Goal: Task Accomplishment & Management: Use online tool/utility

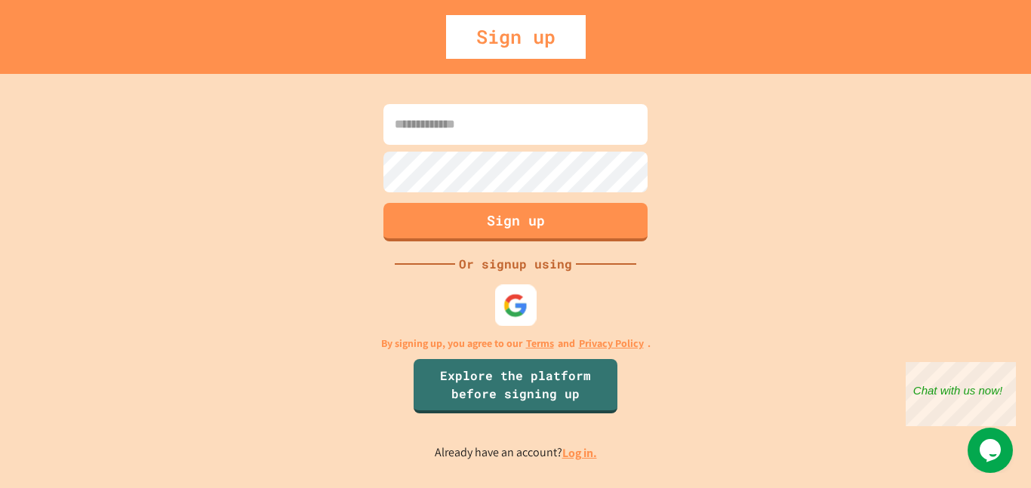
click at [513, 297] on img at bounding box center [516, 305] width 25 height 25
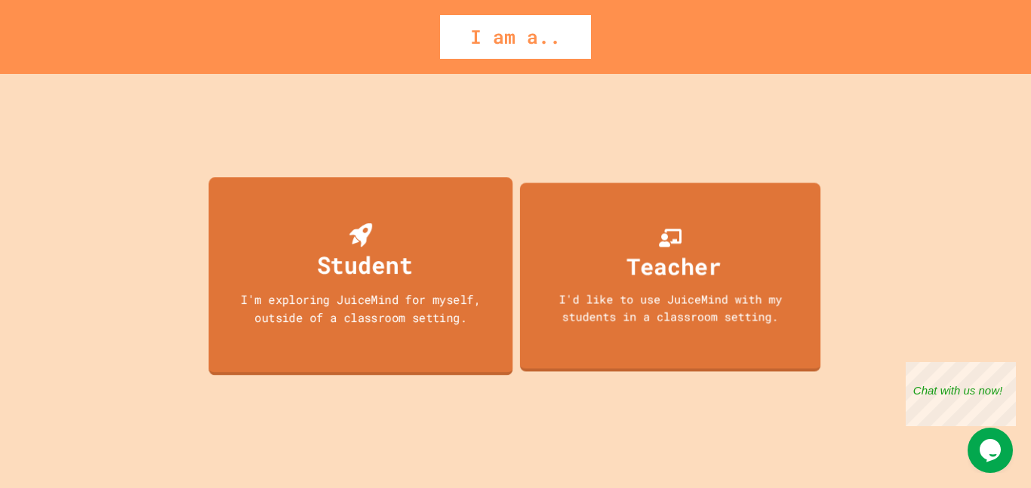
click at [438, 312] on div "I'm exploring JuiceMind for myself, outside of a classroom setting." at bounding box center [361, 308] width 274 height 35
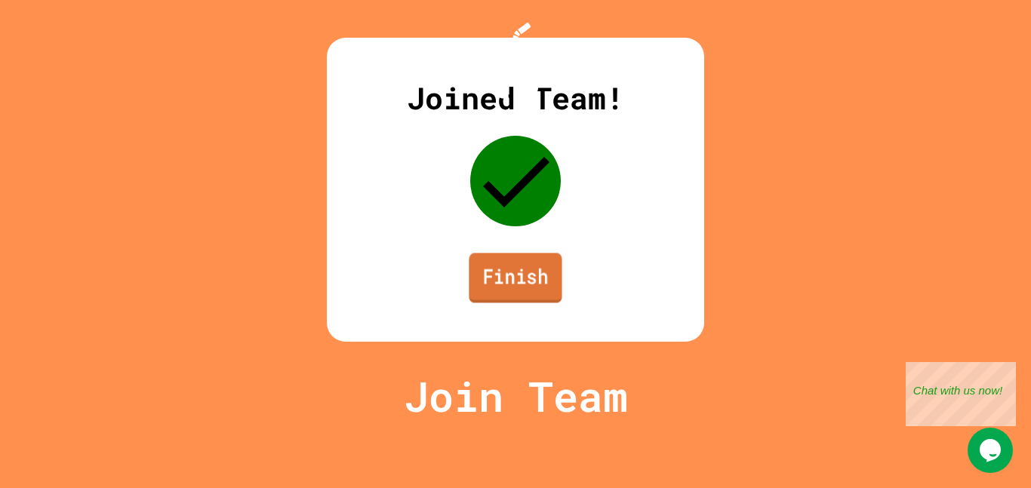
click at [489, 303] on link "Finish" at bounding box center [515, 278] width 93 height 50
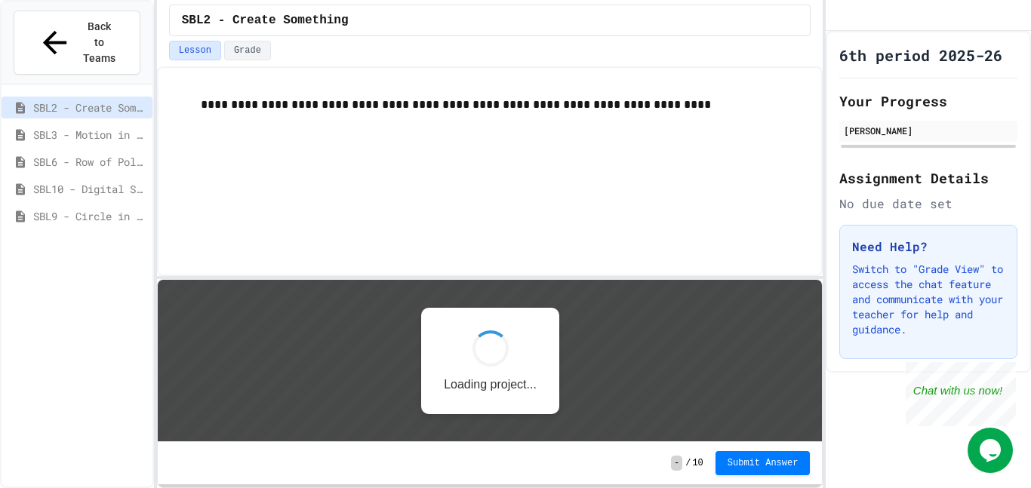
scroll to position [2, 0]
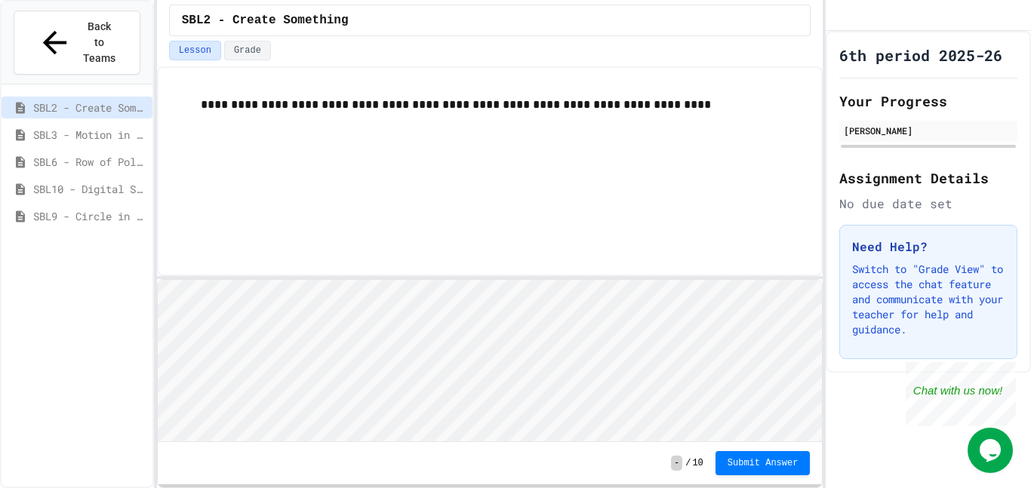
click at [631, 195] on div "**********" at bounding box center [490, 171] width 667 height 210
click at [1006, 366] on div "Close" at bounding box center [1005, 371] width 19 height 19
click at [130, 124] on div "SBL3 - Motion in Snap!" at bounding box center [77, 135] width 151 height 22
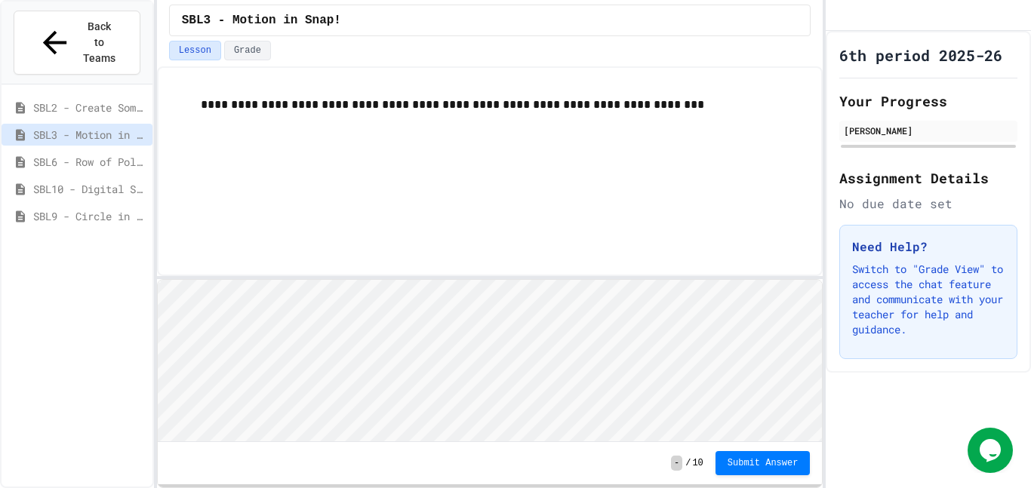
click at [133, 100] on span "SBL2 - Create Something" at bounding box center [89, 108] width 113 height 16
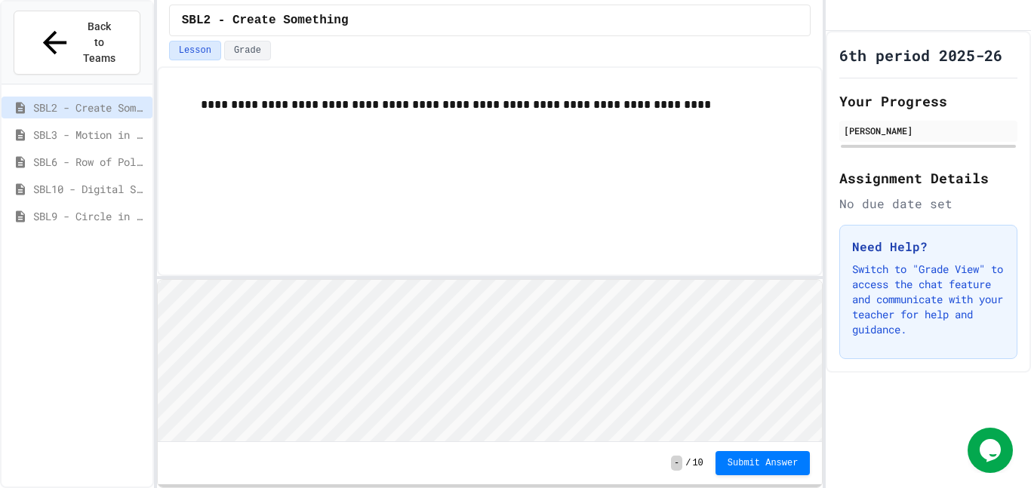
scroll to position [2, 0]
click at [265, 59] on button "Grade" at bounding box center [247, 51] width 47 height 20
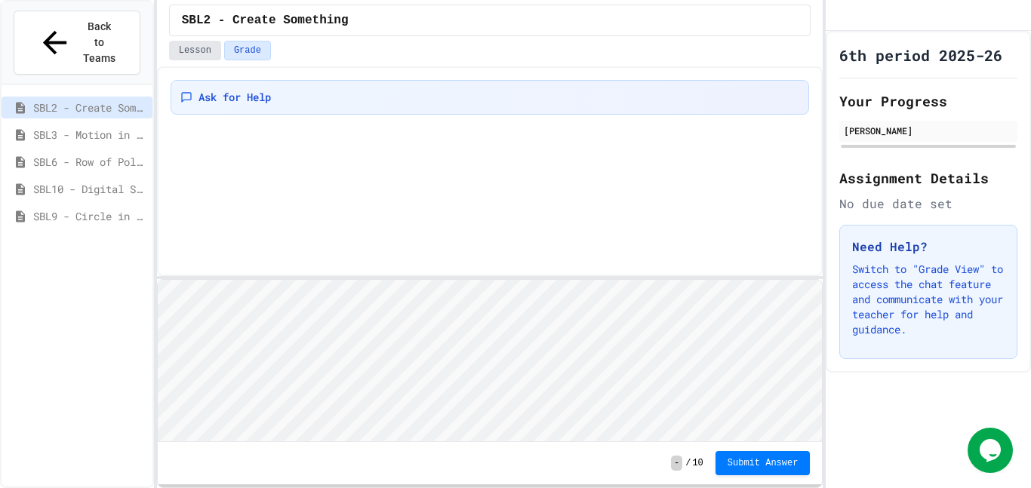
click at [199, 51] on button "Lesson" at bounding box center [195, 51] width 52 height 20
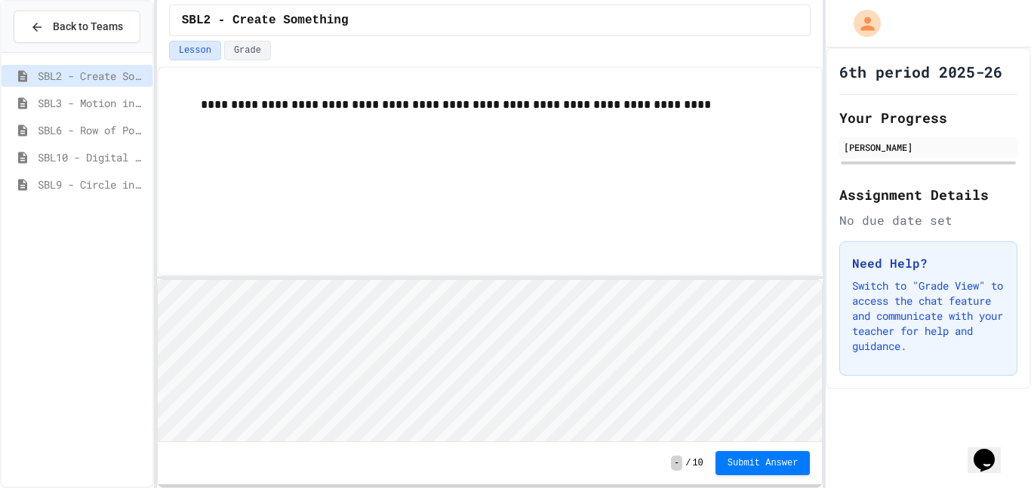
scroll to position [2, 0]
click at [265, 222] on div "**********" at bounding box center [490, 171] width 667 height 210
click at [324, 189] on div "**********" at bounding box center [490, 277] width 667 height 422
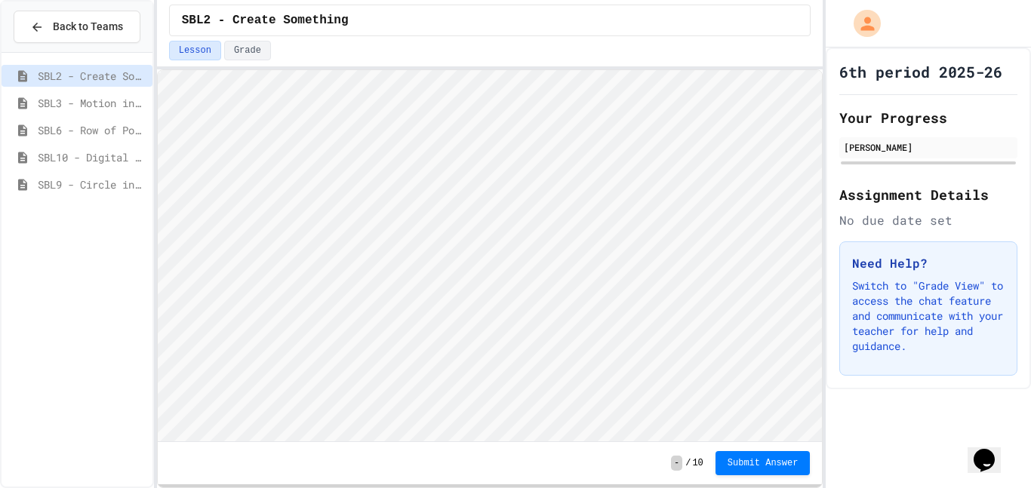
click at [360, 38] on div "**********" at bounding box center [490, 244] width 667 height 488
click at [749, 461] on span "Submit Answer" at bounding box center [763, 462] width 71 height 12
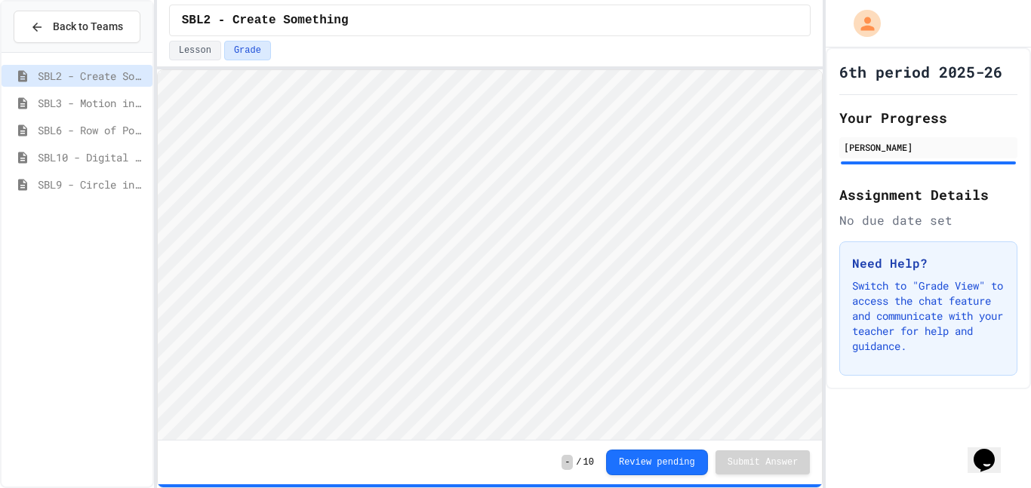
click at [116, 95] on span "SBL3 - Motion in Snap!" at bounding box center [92, 103] width 109 height 16
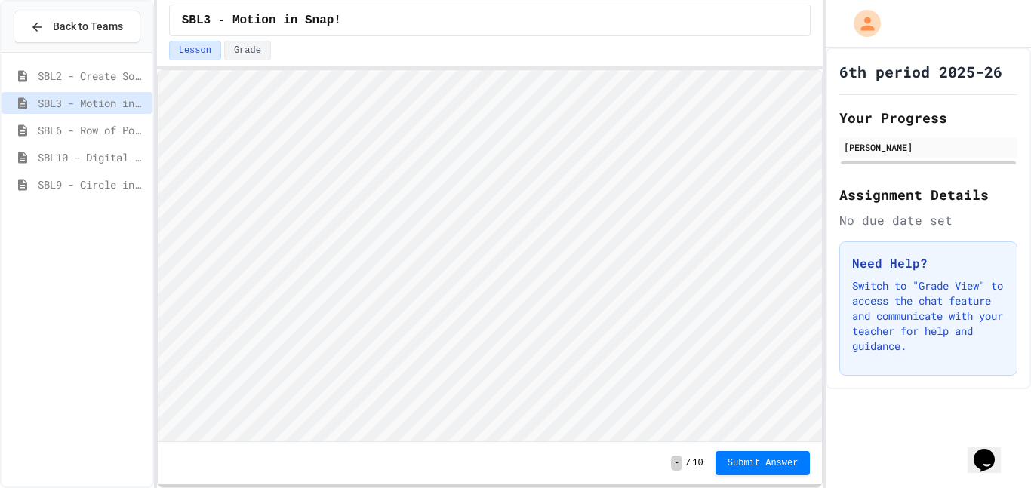
scroll to position [2, 0]
click at [742, 470] on button "Submit Answer" at bounding box center [763, 463] width 95 height 24
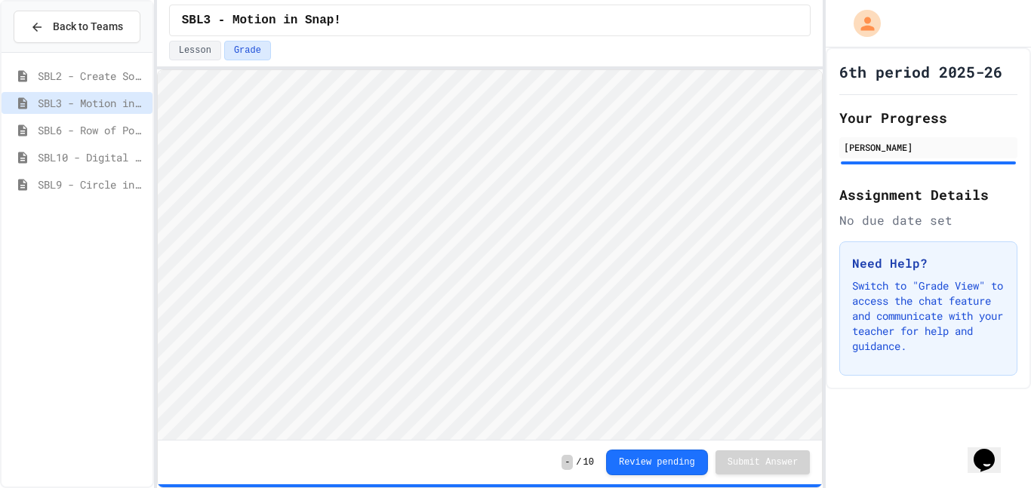
click at [57, 122] on span "SBL6 - Row of Polygons" at bounding box center [92, 130] width 109 height 16
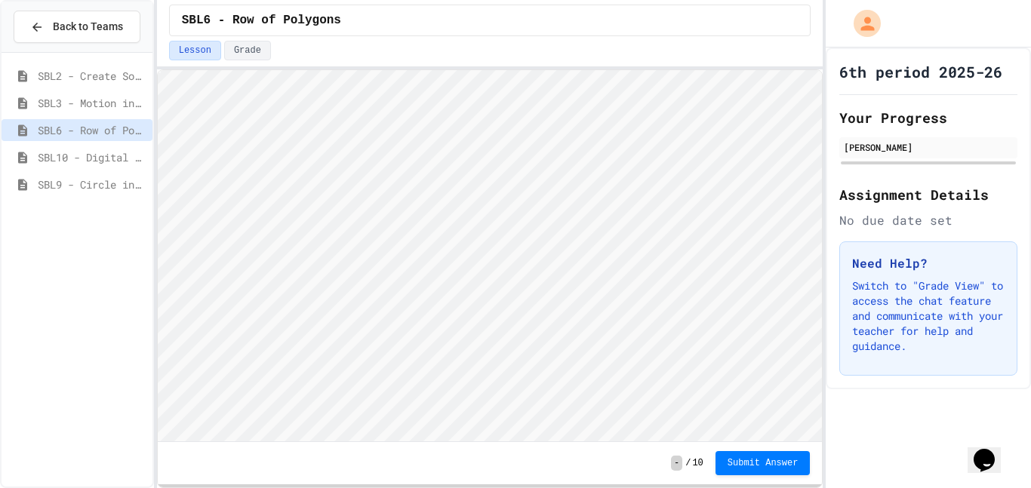
scroll to position [2, 0]
click at [790, 467] on span "Submit Answer" at bounding box center [763, 462] width 71 height 12
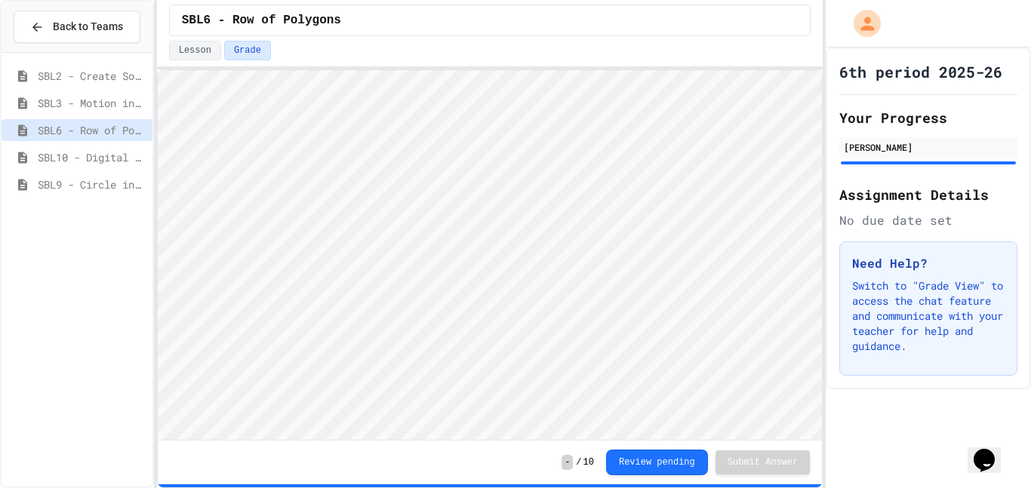
click at [72, 162] on span "SBL10 - Digital Story" at bounding box center [92, 157] width 109 height 16
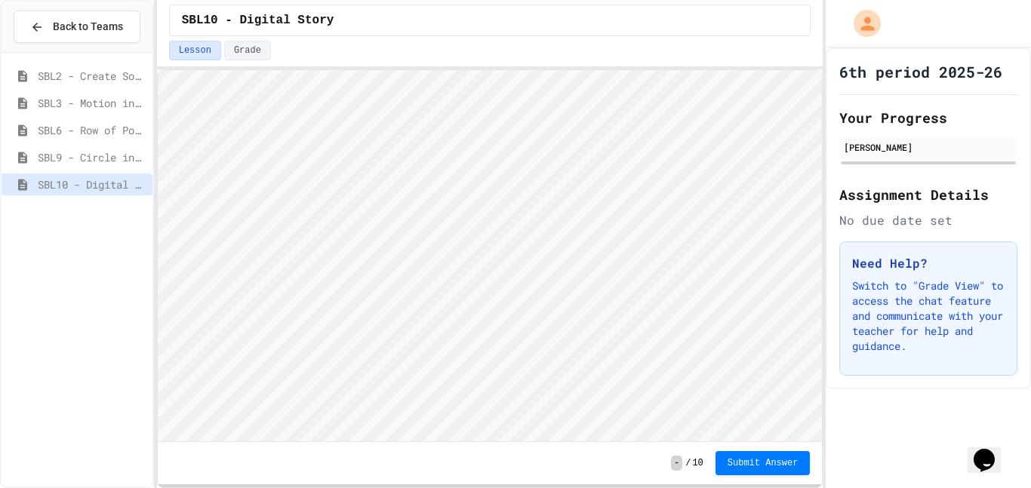
scroll to position [2, 0]
click at [749, 459] on span "Submit Answer" at bounding box center [763, 462] width 71 height 12
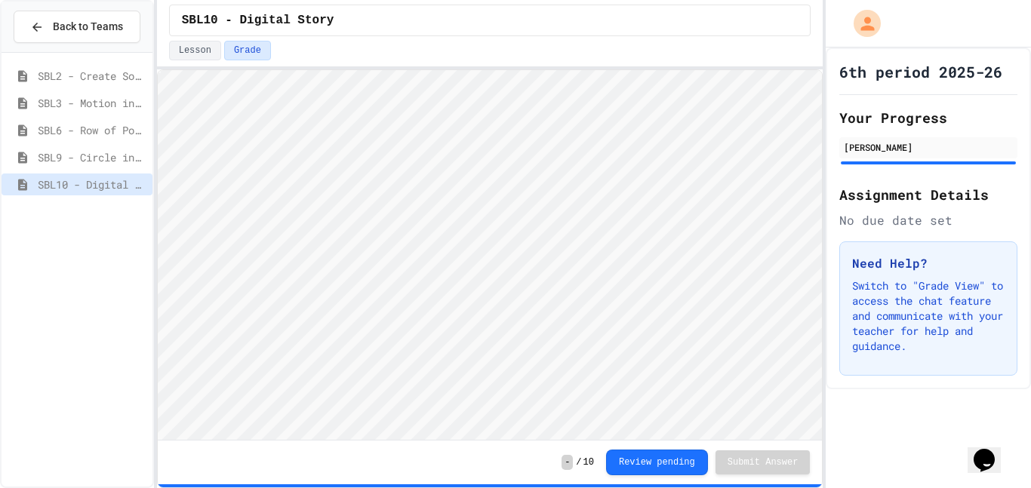
click at [108, 154] on span "SBL9 - Circle in Square Code" at bounding box center [92, 157] width 109 height 16
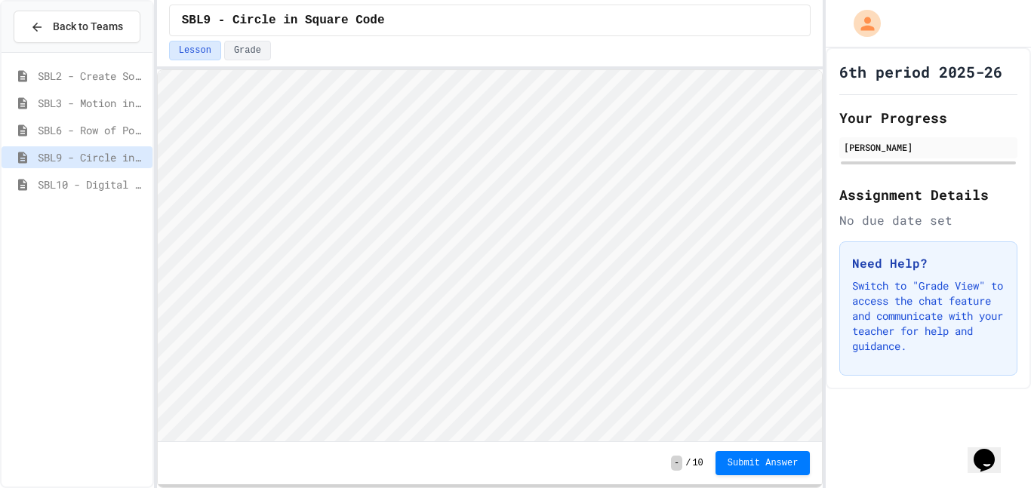
scroll to position [2, 0]
click at [753, 467] on span "Submit Answer" at bounding box center [763, 464] width 71 height 12
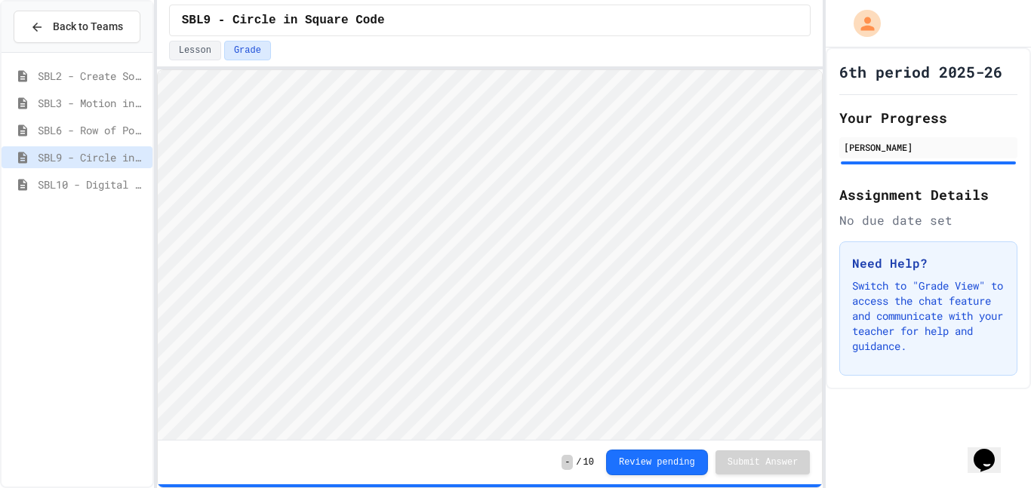
click at [95, 177] on span "SBL10 - Digital Story" at bounding box center [92, 185] width 109 height 16
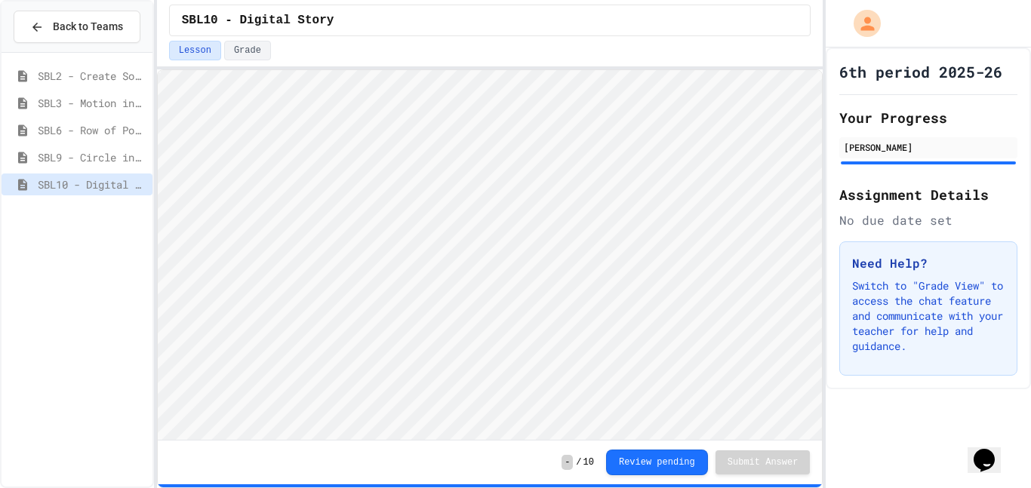
scroll to position [2, 0]
click at [97, 154] on span "SBL9 - Circle in Square Code" at bounding box center [92, 157] width 109 height 16
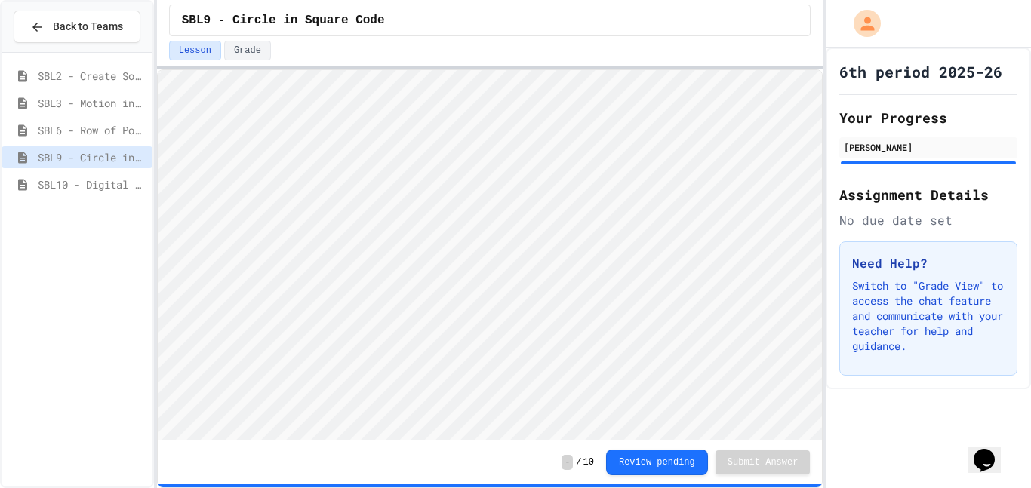
scroll to position [2, 0]
click at [114, 71] on span "SBL2 - Create Something" at bounding box center [92, 76] width 109 height 16
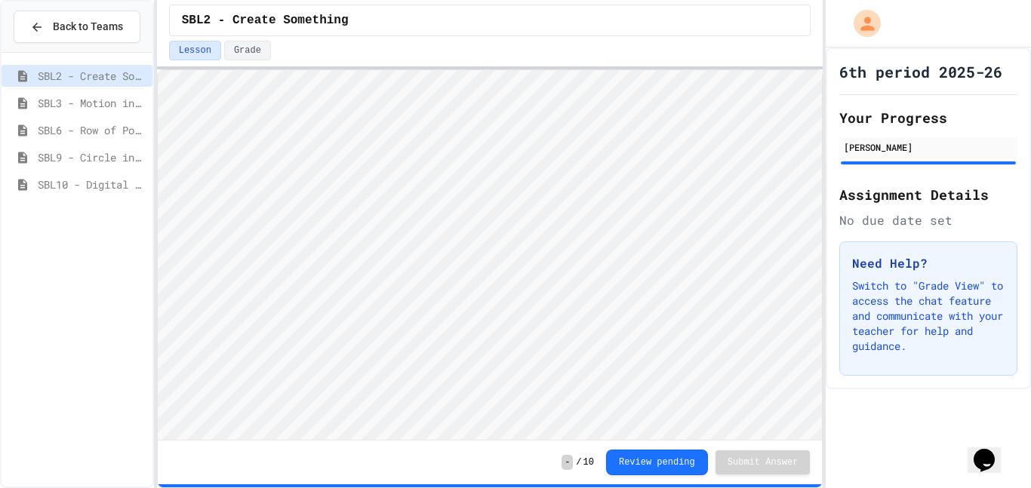
scroll to position [2, 0]
click at [302, 38] on div "SBL2 - Create Something" at bounding box center [490, 20] width 667 height 41
click at [256, 51] on button "Grade" at bounding box center [247, 51] width 47 height 20
click at [186, 54] on button "Lesson" at bounding box center [195, 51] width 52 height 20
click at [200, 54] on button "Lesson" at bounding box center [195, 51] width 52 height 20
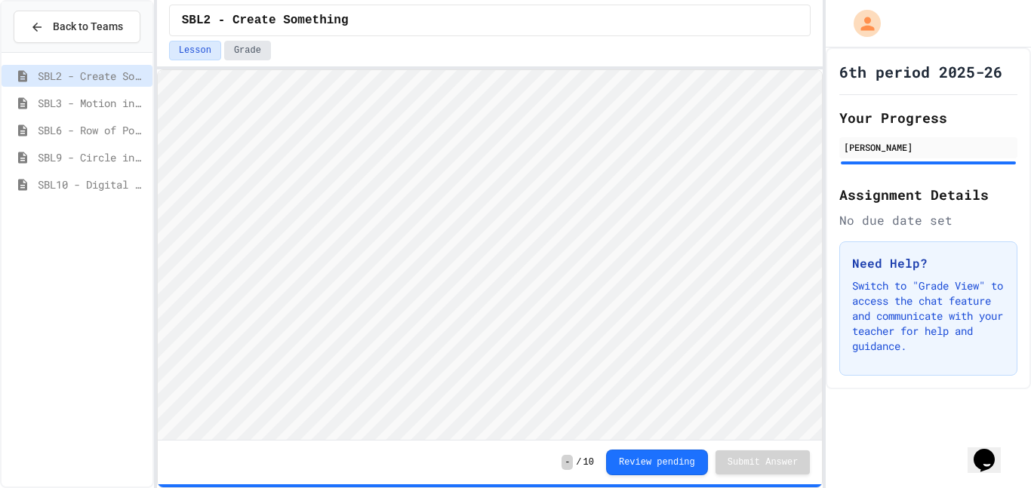
click at [228, 59] on button "Grade" at bounding box center [247, 51] width 47 height 20
click at [387, 51] on div "Lesson Grade" at bounding box center [490, 51] width 642 height 20
click at [80, 98] on span "SBL3 - Motion in Snap!" at bounding box center [92, 103] width 109 height 16
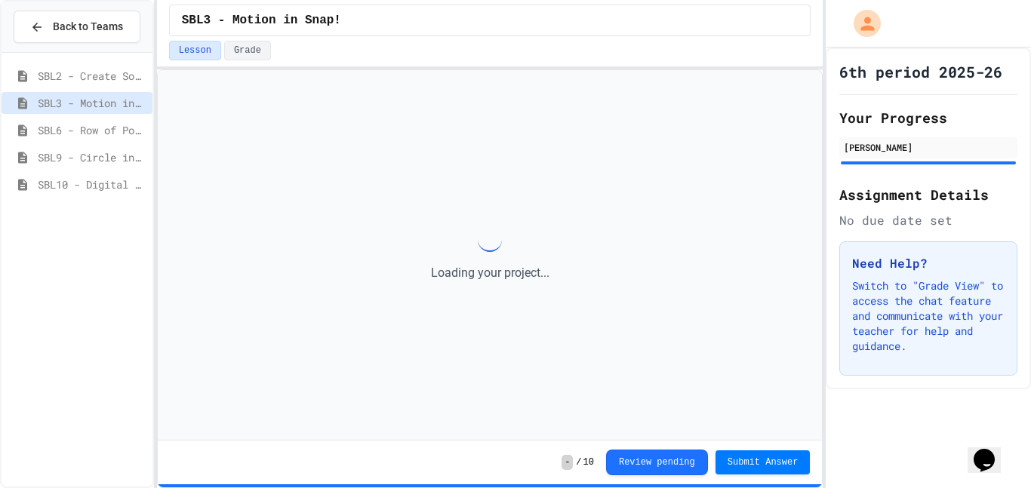
click at [82, 75] on span "SBL2 - Create Something" at bounding box center [92, 76] width 109 height 16
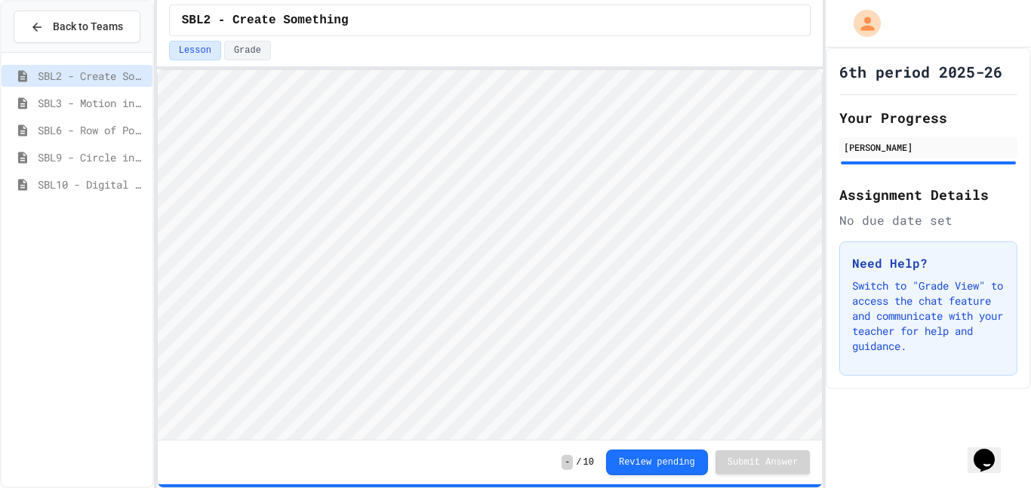
click at [109, 111] on div "SBL3 - Motion in Snap!" at bounding box center [77, 103] width 151 height 22
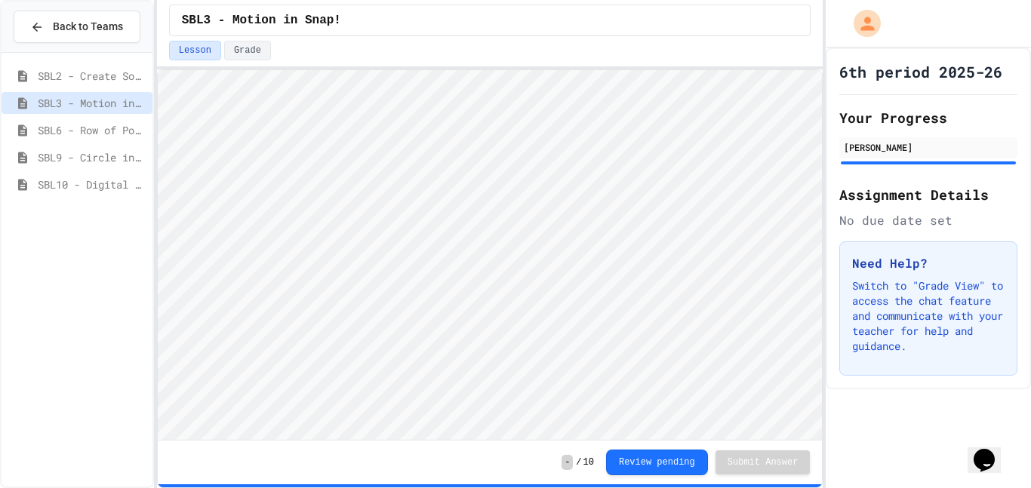
scroll to position [2, 0]
click at [132, 69] on span "SBL2 - Create Something" at bounding box center [92, 76] width 109 height 16
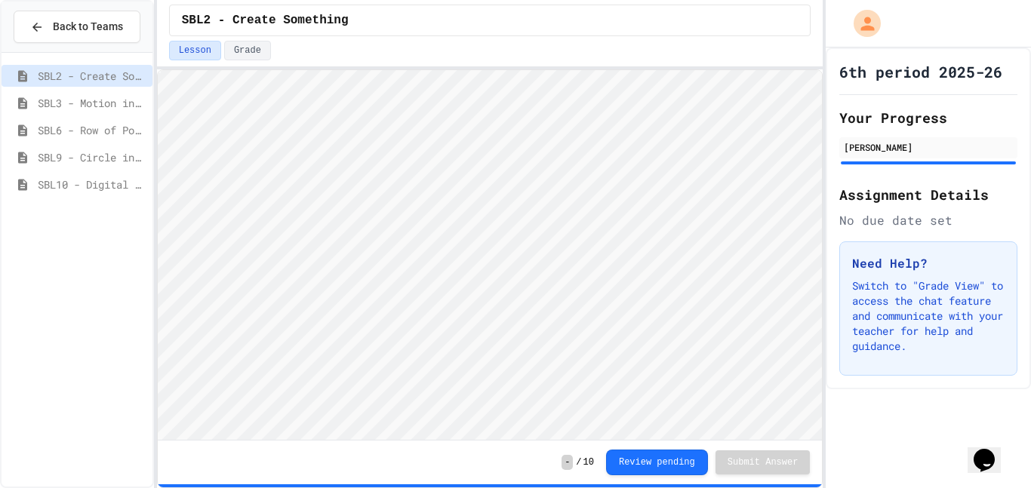
click at [106, 96] on span "SBL3 - Motion in Snap!" at bounding box center [92, 103] width 109 height 16
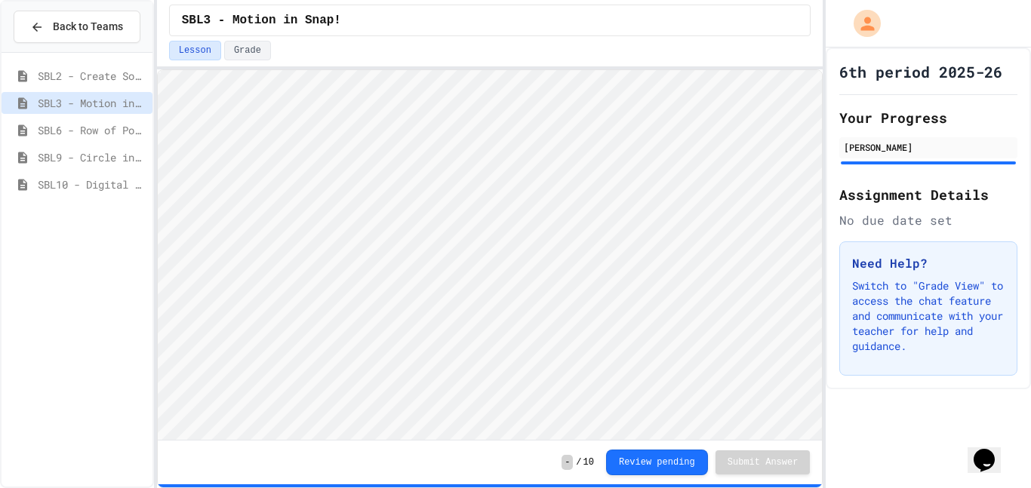
click at [108, 96] on span "SBL3 - Motion in Snap!" at bounding box center [92, 103] width 109 height 16
click at [57, 68] on span "SBL2 - Create Something" at bounding box center [92, 76] width 109 height 16
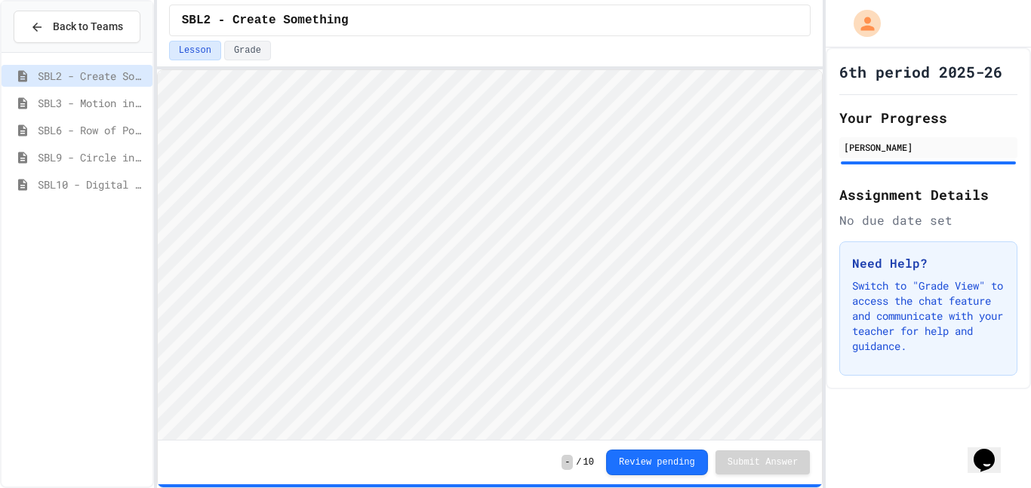
click at [85, 116] on div "SBL3 - Motion in Snap!" at bounding box center [77, 105] width 151 height 27
click at [80, 104] on span "SBL3 - Motion in Snap!" at bounding box center [92, 103] width 109 height 16
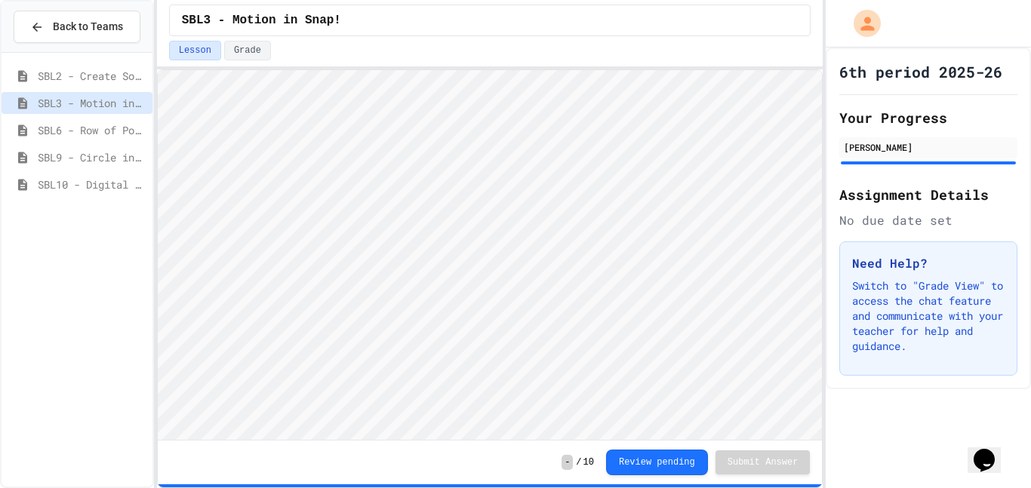
scroll to position [2, 0]
click at [235, 49] on button "Grade" at bounding box center [247, 51] width 47 height 20
click at [131, 128] on span "SBL6 - Row of Polygons" at bounding box center [92, 130] width 109 height 16
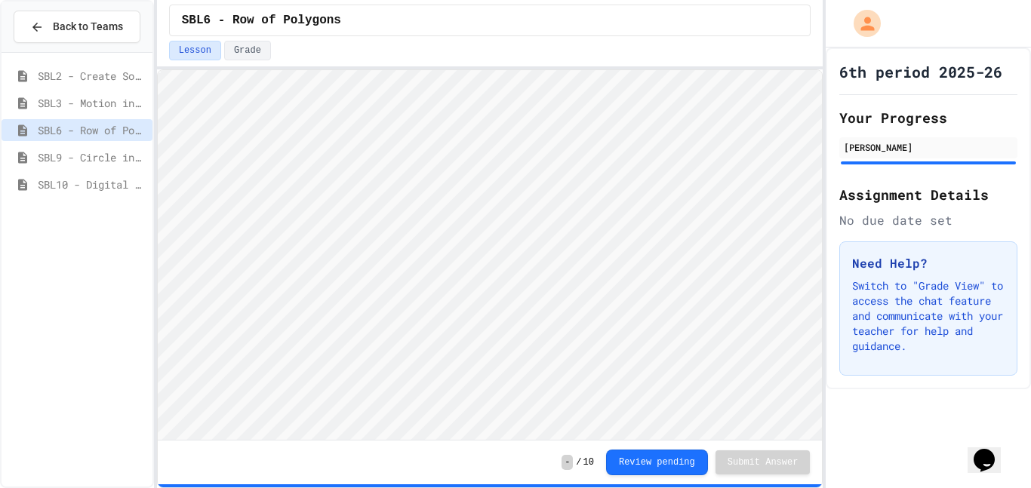
click at [112, 104] on span "SBL3 - Motion in Snap!" at bounding box center [92, 103] width 109 height 16
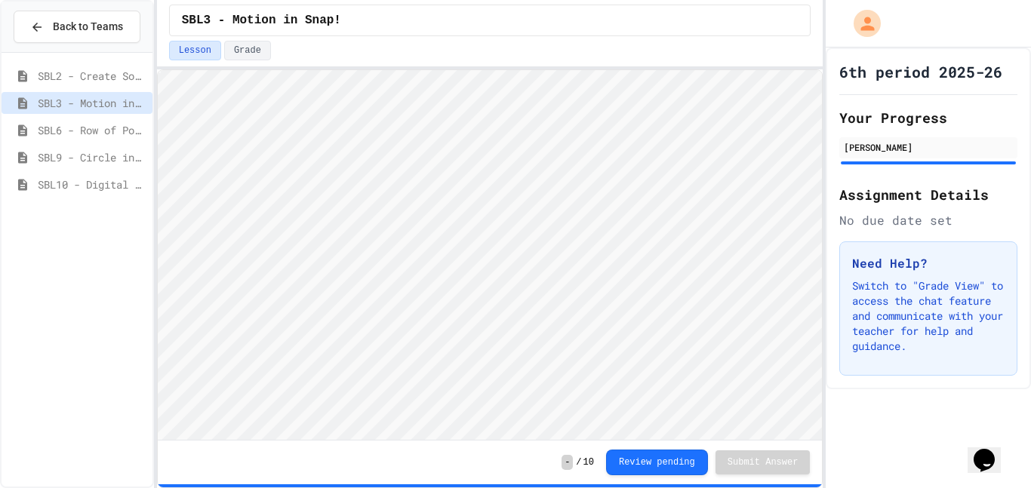
click at [96, 81] on span "SBL2 - Create Something" at bounding box center [92, 76] width 109 height 16
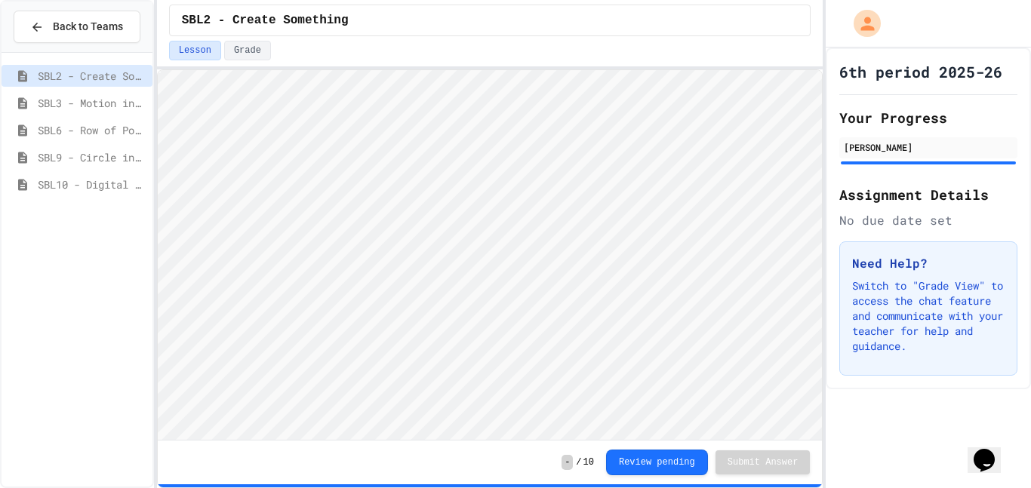
click at [100, 106] on span "SBL3 - Motion in Snap!" at bounding box center [92, 103] width 109 height 16
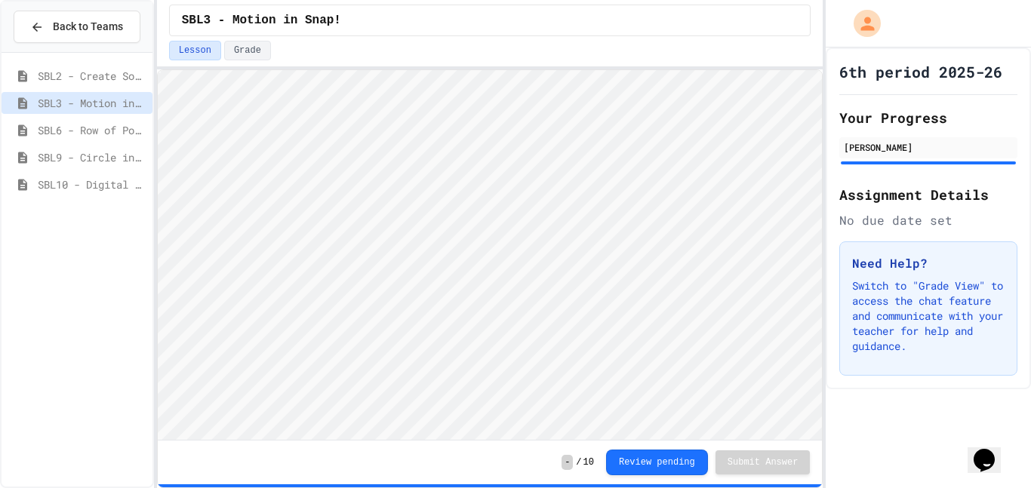
click at [81, 126] on span "SBL6 - Row of Polygons" at bounding box center [92, 130] width 109 height 16
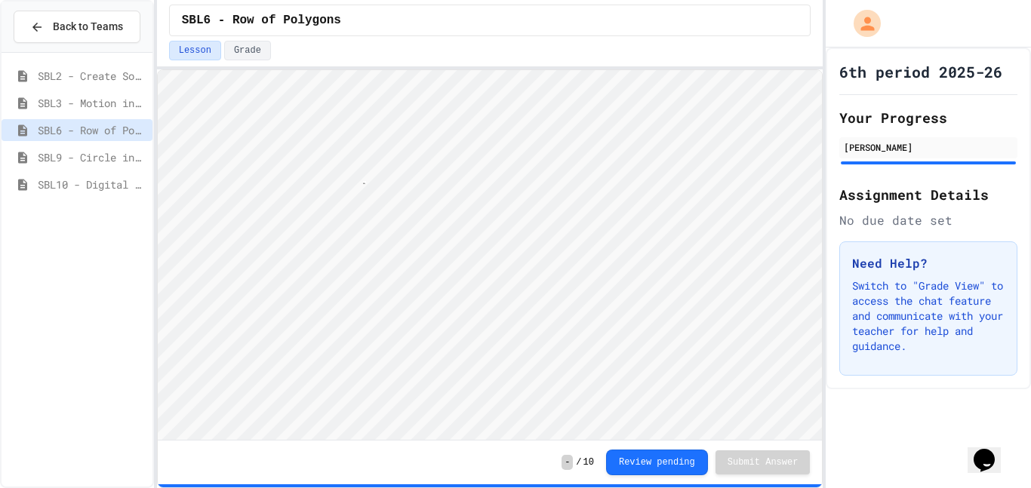
scroll to position [2, 17]
type textarea "****"
click at [239, 51] on button "Grade" at bounding box center [247, 51] width 47 height 20
click at [209, 51] on button "Lesson" at bounding box center [195, 51] width 52 height 20
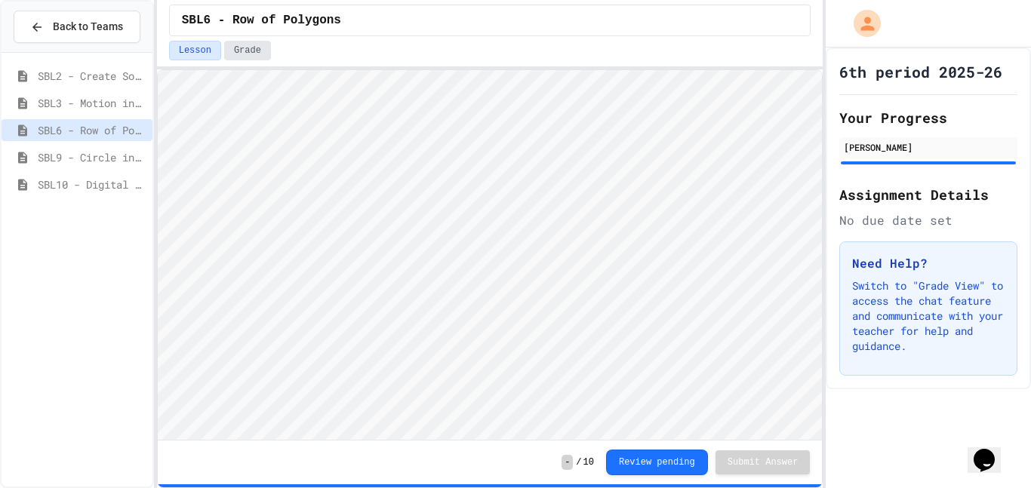
click at [245, 58] on button "Grade" at bounding box center [247, 51] width 47 height 20
click at [199, 50] on button "Lesson" at bounding box center [195, 51] width 52 height 20
click at [115, 149] on span "SBL9 - Circle in Square Code" at bounding box center [92, 157] width 109 height 16
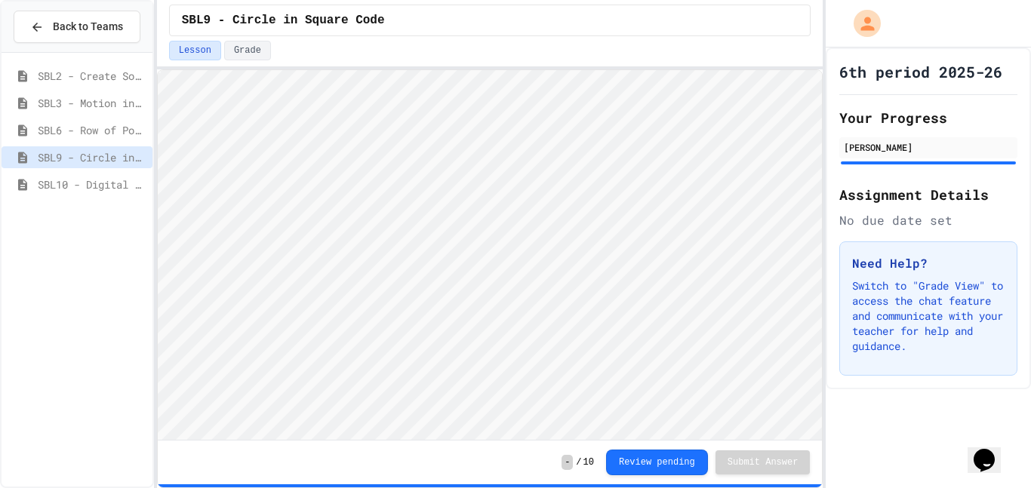
click at [113, 136] on span "SBL6 - Row of Polygons" at bounding box center [92, 130] width 109 height 16
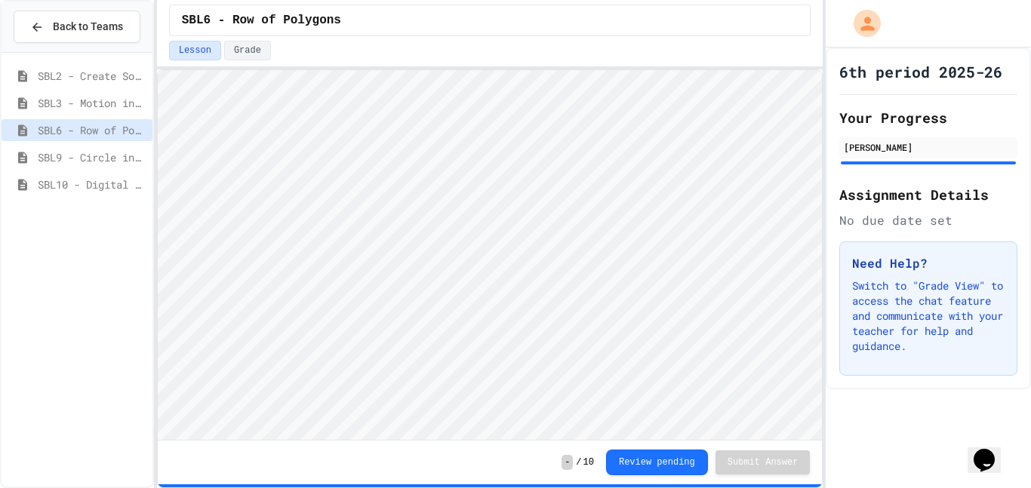
click at [109, 101] on span "SBL3 - Motion in Snap!" at bounding box center [92, 103] width 109 height 16
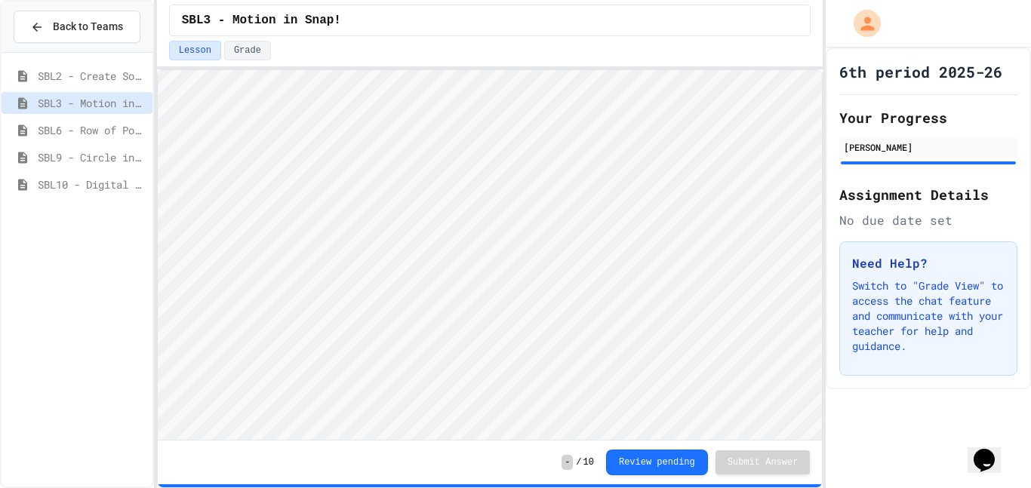
click at [105, 153] on span "SBL9 - Circle in Square Code" at bounding box center [92, 157] width 109 height 16
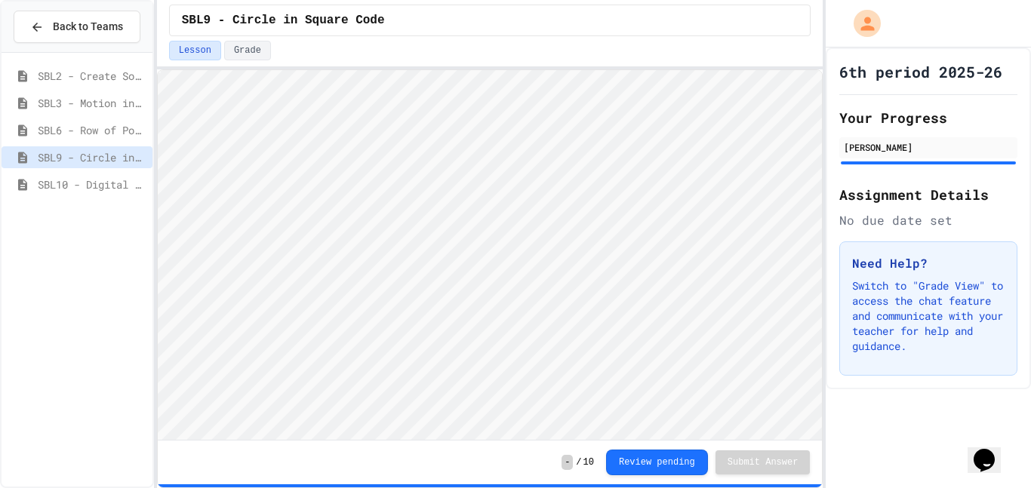
scroll to position [2, 0]
click at [259, 46] on button "Grade" at bounding box center [247, 51] width 47 height 20
click at [196, 45] on button "Lesson" at bounding box center [195, 51] width 52 height 20
click at [241, 53] on button "Grade" at bounding box center [247, 51] width 47 height 20
click at [105, 178] on span "SBL10 - Digital Story" at bounding box center [92, 185] width 109 height 16
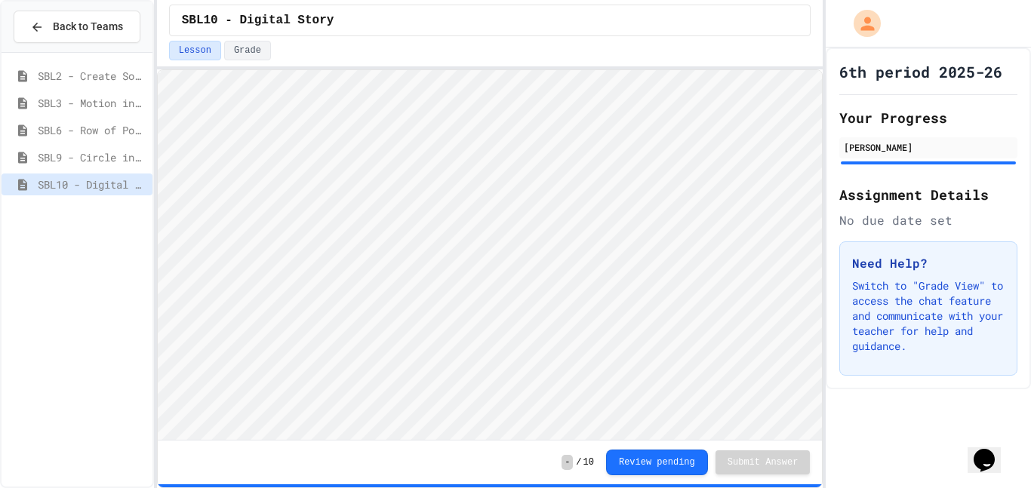
click at [110, 161] on span "SBL9 - Circle in Square Code" at bounding box center [92, 157] width 109 height 16
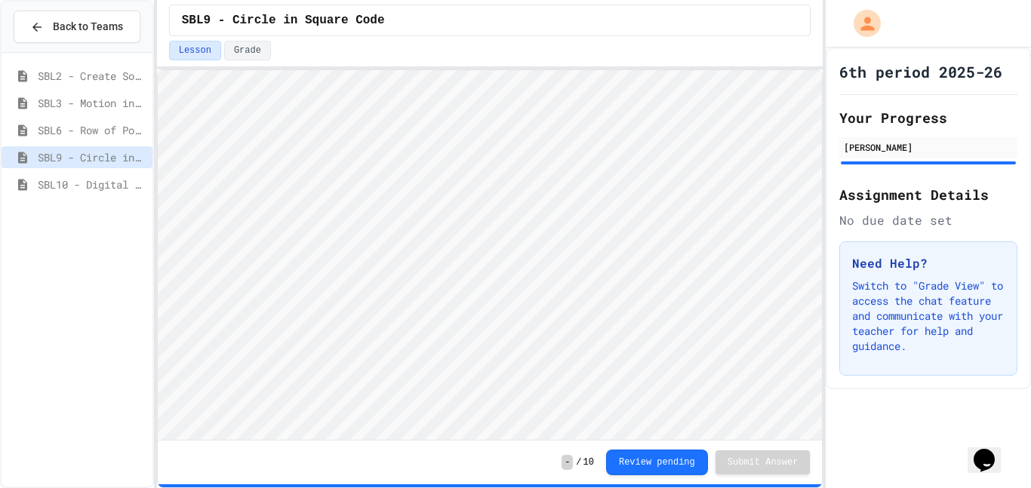
click at [105, 190] on span "SBL10 - Digital Story" at bounding box center [92, 185] width 109 height 16
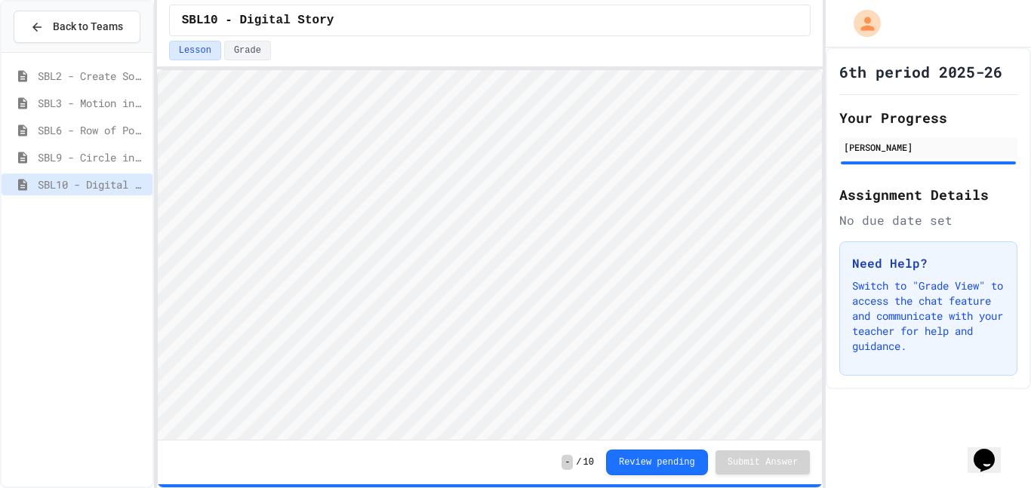
scroll to position [2, 0]
click at [245, 51] on button "Grade" at bounding box center [247, 51] width 47 height 20
click at [211, 49] on button "Lesson" at bounding box center [195, 51] width 52 height 20
click at [227, 50] on button "Grade" at bounding box center [247, 51] width 47 height 20
click at [230, 51] on button "Grade" at bounding box center [247, 51] width 47 height 20
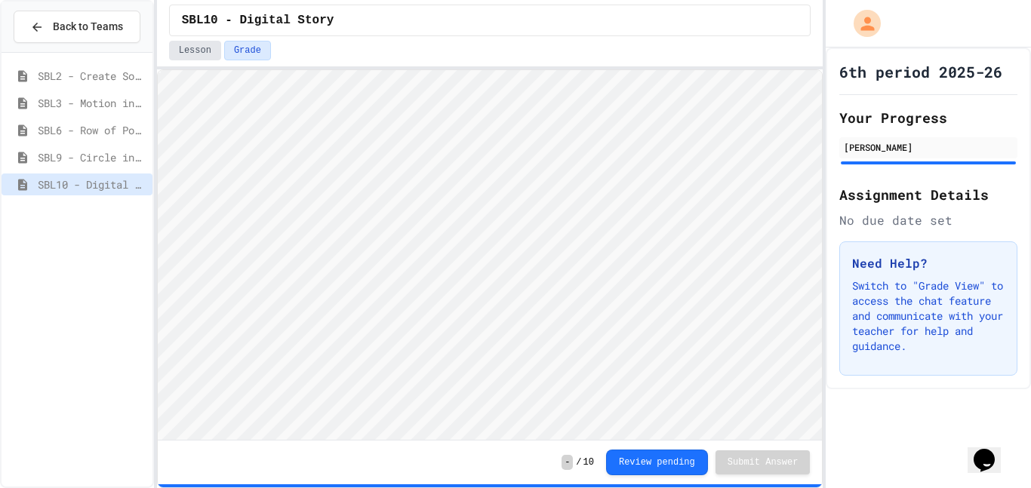
click at [208, 51] on button "Lesson" at bounding box center [195, 51] width 52 height 20
click at [99, 151] on span "SBL9 - Circle in Square Code" at bounding box center [92, 157] width 109 height 16
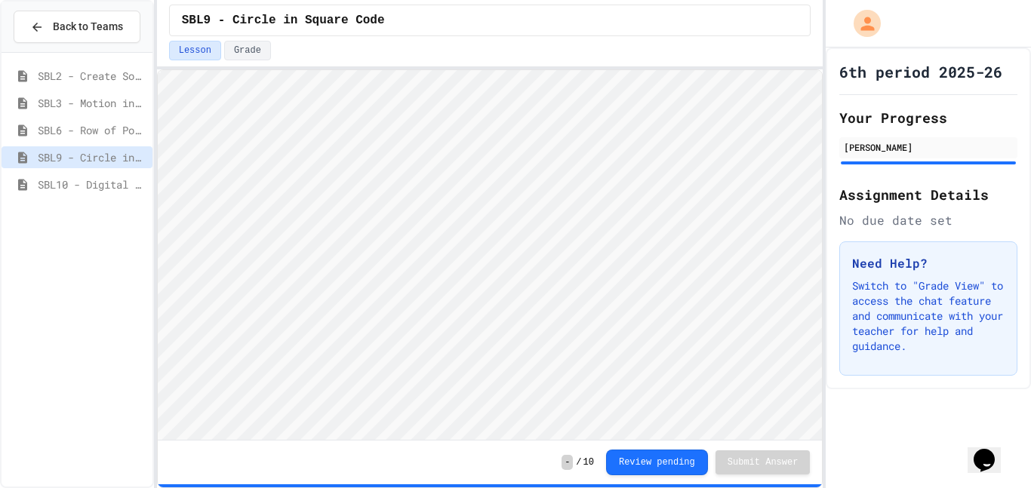
click at [107, 171] on div "SBL9 - Circle in Square Code" at bounding box center [77, 159] width 151 height 27
click at [110, 177] on span "SBL10 - Digital Story" at bounding box center [92, 185] width 109 height 16
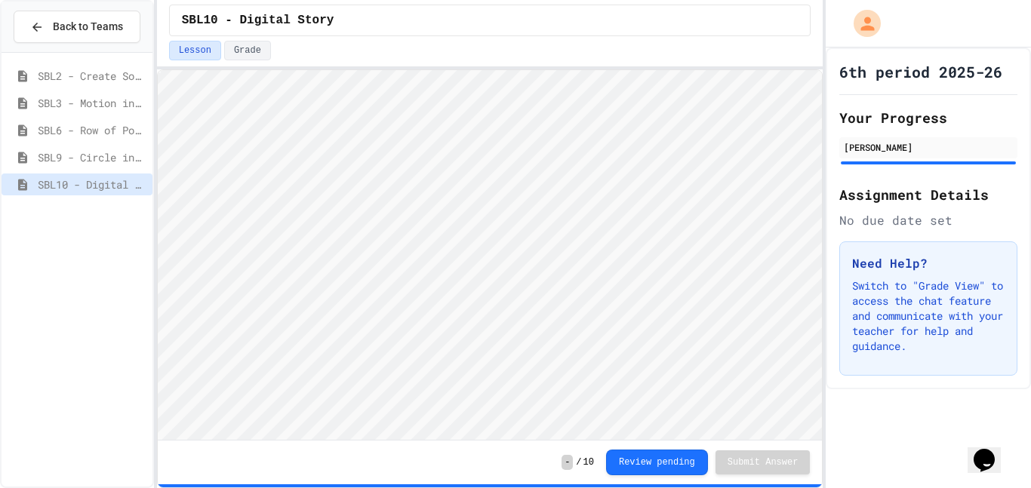
click at [109, 174] on div "SBL10 - Digital Story" at bounding box center [77, 185] width 151 height 22
click at [119, 154] on span "SBL9 - Circle in Square Code" at bounding box center [92, 157] width 109 height 16
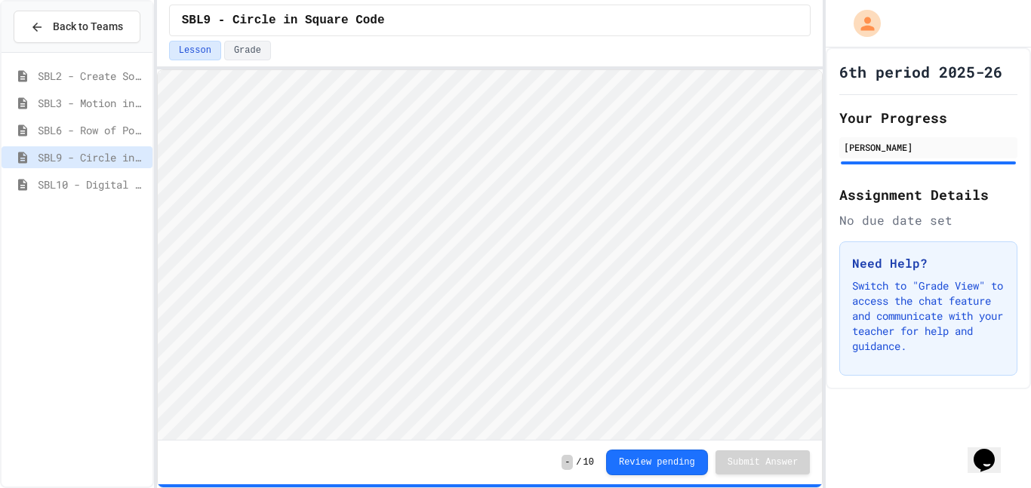
click at [114, 186] on span "SBL10 - Digital Story" at bounding box center [92, 185] width 109 height 16
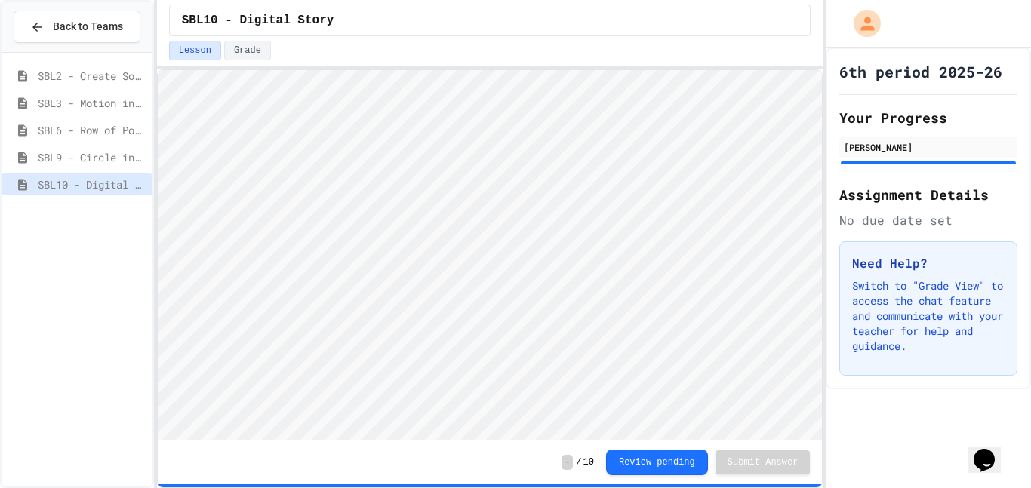
scroll to position [2, 0]
click at [241, 57] on button "Grade" at bounding box center [247, 51] width 47 height 20
click at [198, 51] on button "Lesson" at bounding box center [195, 51] width 52 height 20
click at [233, 60] on button "Grade" at bounding box center [247, 51] width 47 height 20
click at [233, 54] on button "Grade" at bounding box center [247, 51] width 47 height 20
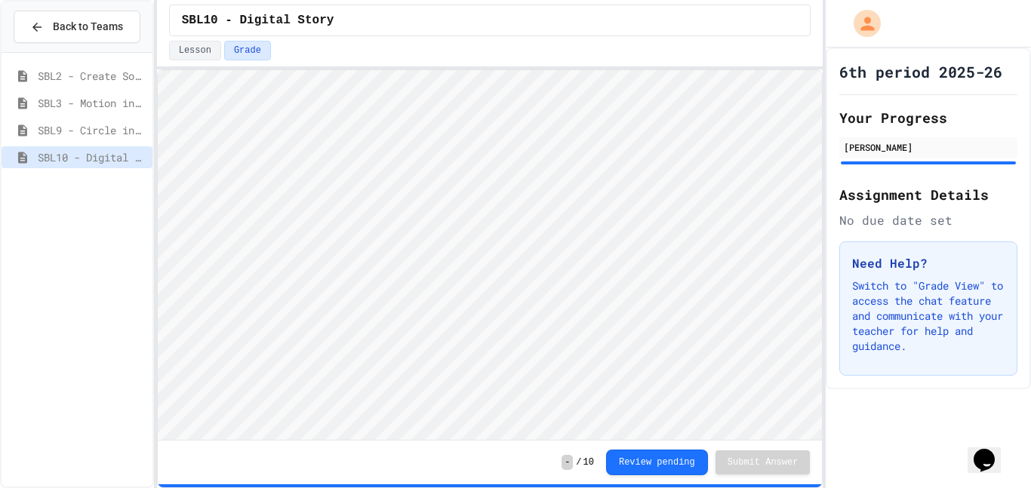
click at [105, 156] on span "SBL10 - Digital Story" at bounding box center [92, 157] width 109 height 16
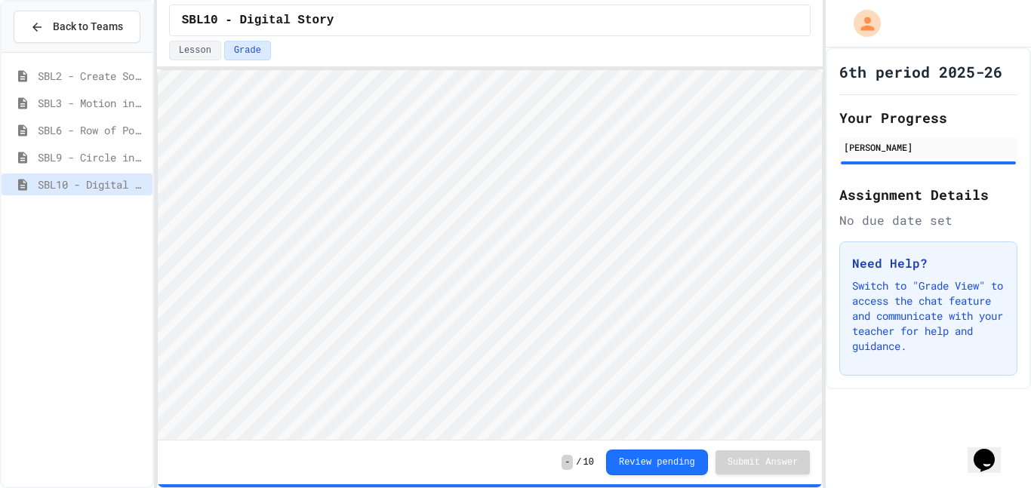
click at [104, 162] on span "SBL9 - Circle in Square Code" at bounding box center [92, 157] width 109 height 16
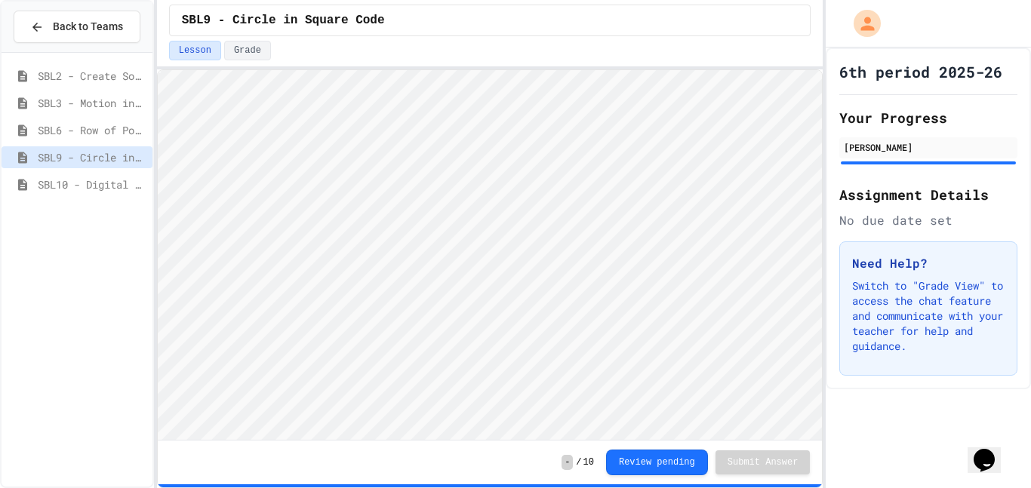
click at [102, 180] on span "SBL10 - Digital Story" at bounding box center [92, 185] width 109 height 16
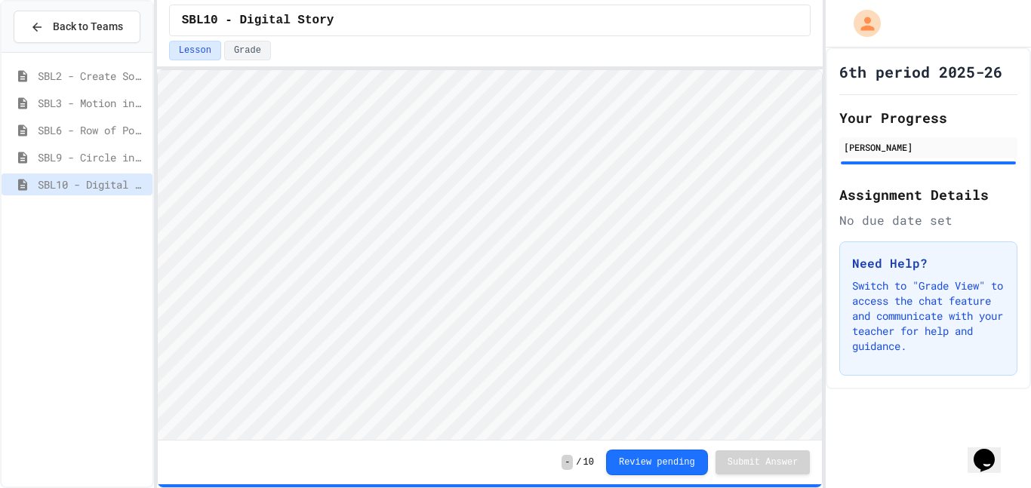
click at [94, 153] on span "SBL9 - Circle in Square Code" at bounding box center [92, 157] width 109 height 16
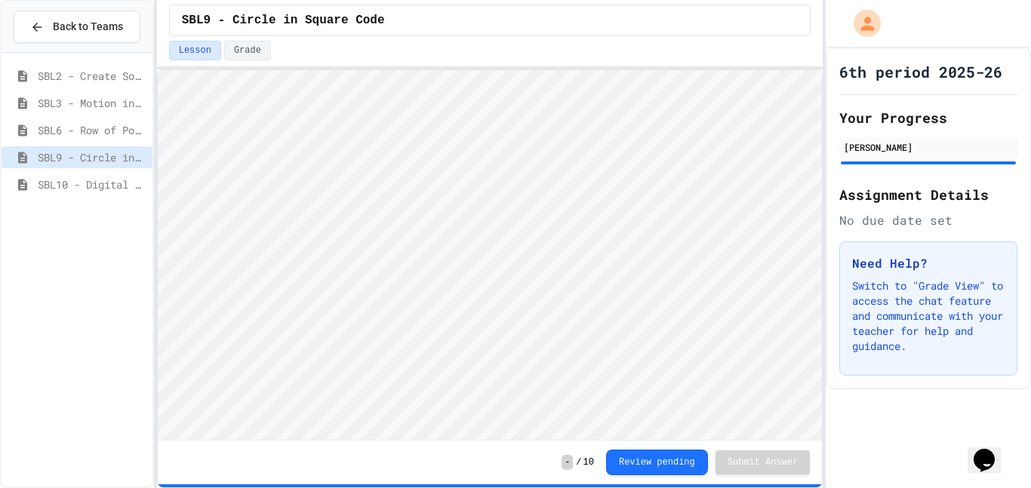
click at [107, 191] on span "SBL10 - Digital Story" at bounding box center [92, 185] width 109 height 16
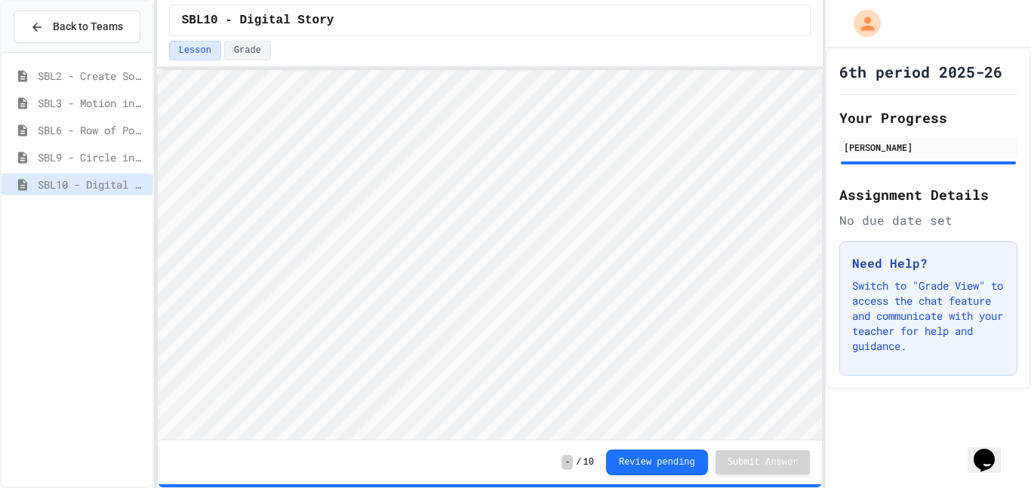
click at [109, 156] on span "SBL9 - Circle in Square Code" at bounding box center [92, 157] width 109 height 16
